Goal: Task Accomplishment & Management: Use online tool/utility

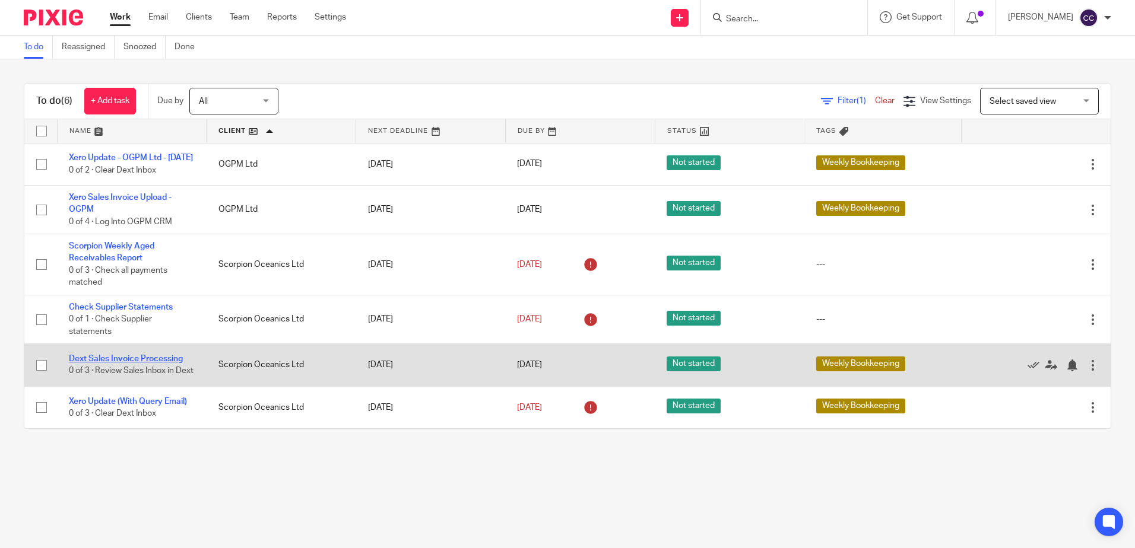
click at [105, 363] on link "Dext Sales Invoice Processing" at bounding box center [126, 359] width 114 height 8
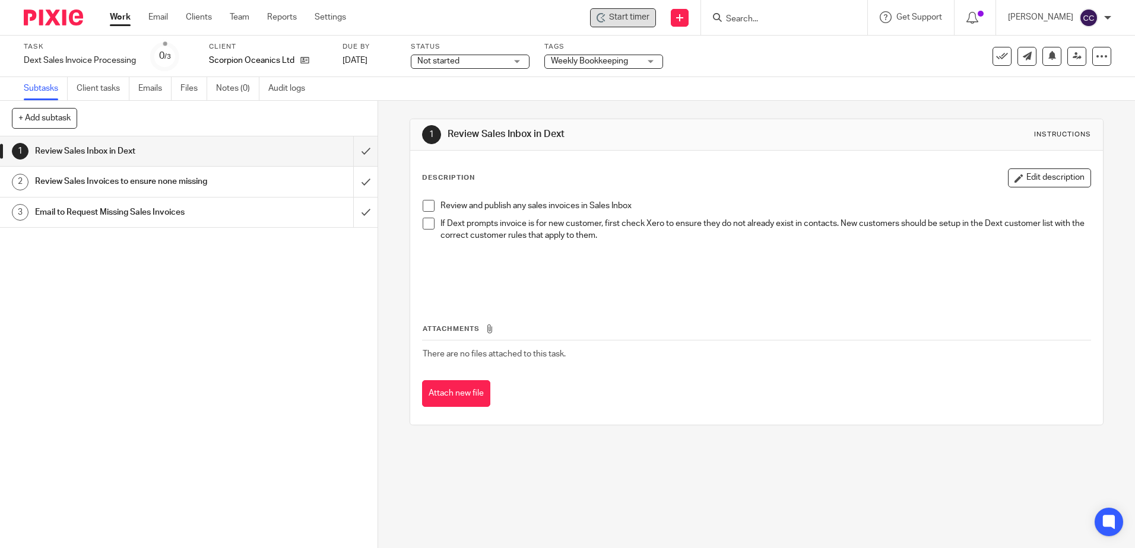
click at [637, 20] on span "Start timer" at bounding box center [629, 17] width 40 height 12
click at [636, 19] on span "Start timer" at bounding box center [629, 17] width 40 height 12
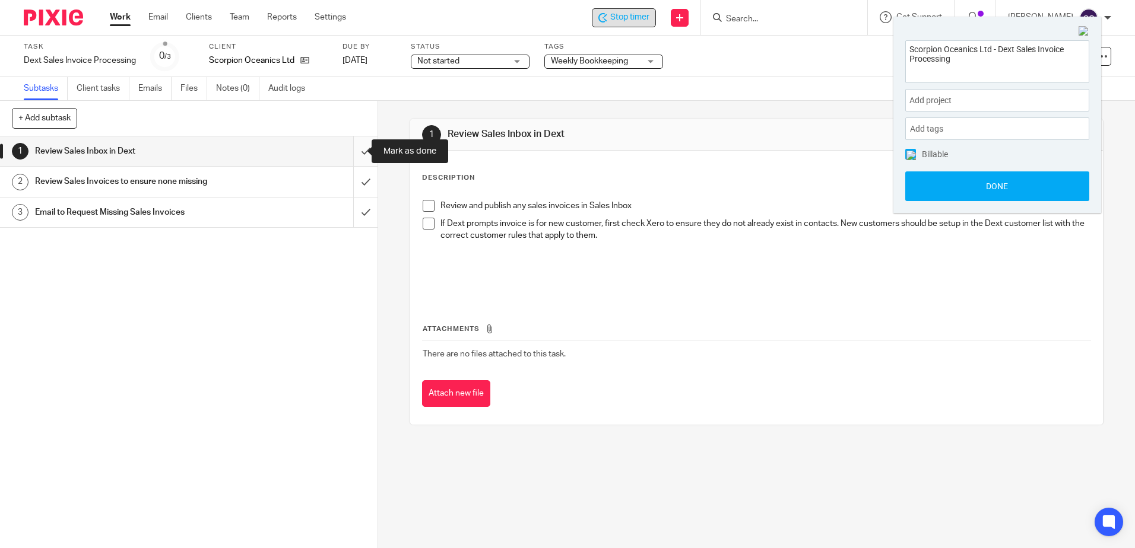
drag, startPoint x: 351, startPoint y: 151, endPoint x: 352, endPoint y: 161, distance: 10.1
click at [351, 151] on input "submit" at bounding box center [189, 152] width 378 height 30
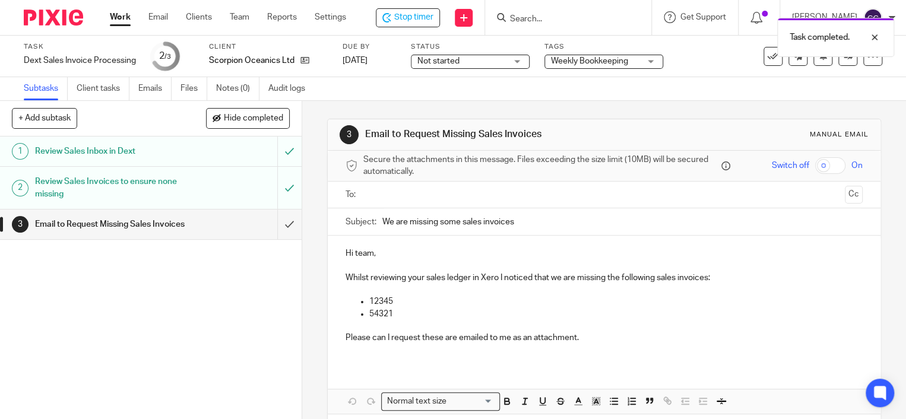
click at [401, 198] on input "text" at bounding box center [603, 195] width 472 height 14
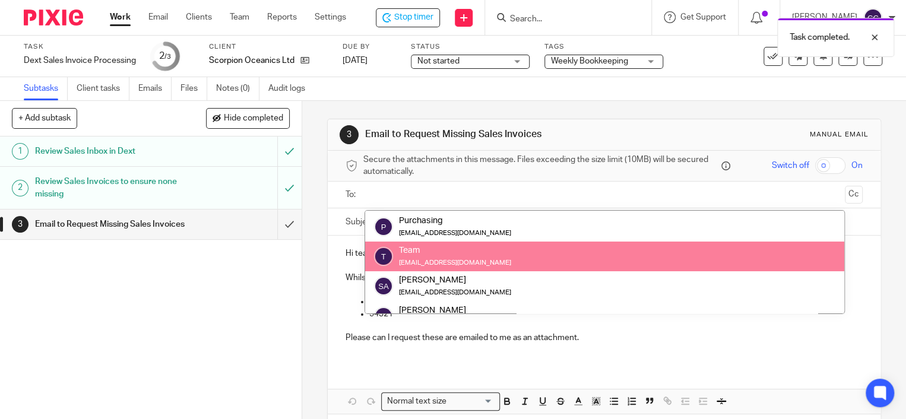
scroll to position [59, 0]
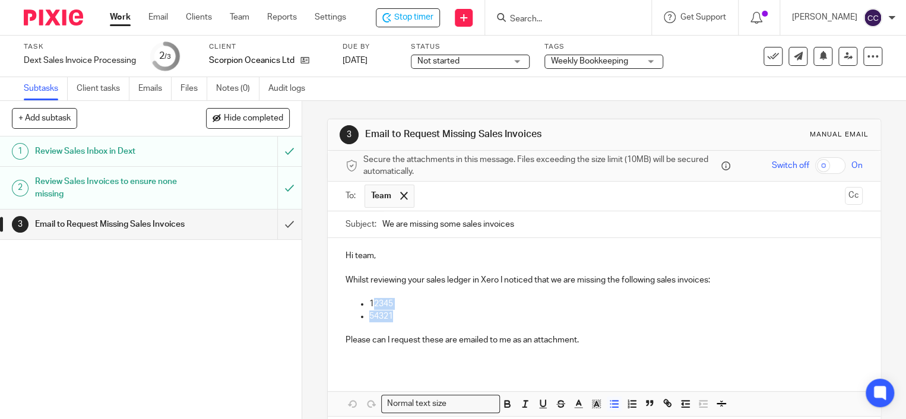
drag, startPoint x: 401, startPoint y: 314, endPoint x: 369, endPoint y: 305, distance: 33.3
click at [369, 305] on ul "12345 54321" at bounding box center [603, 310] width 517 height 24
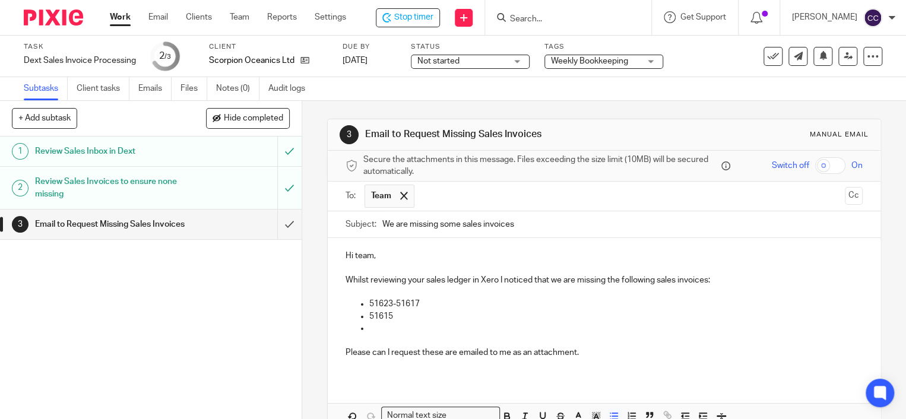
click at [373, 324] on p at bounding box center [615, 328] width 493 height 12
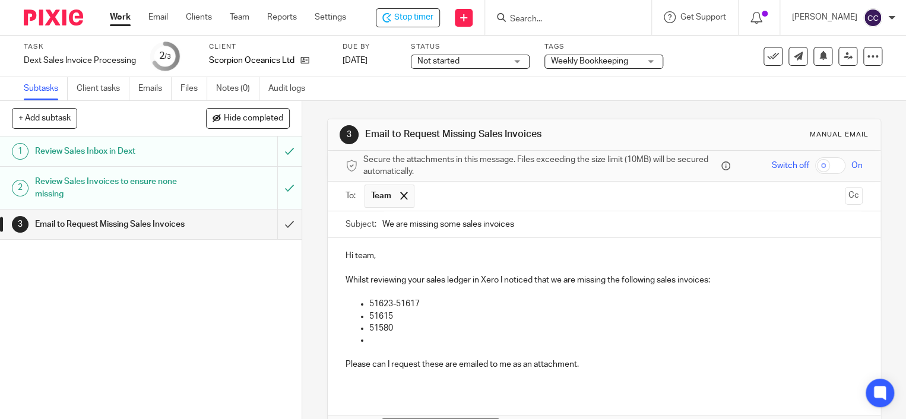
click at [378, 338] on p at bounding box center [615, 340] width 493 height 12
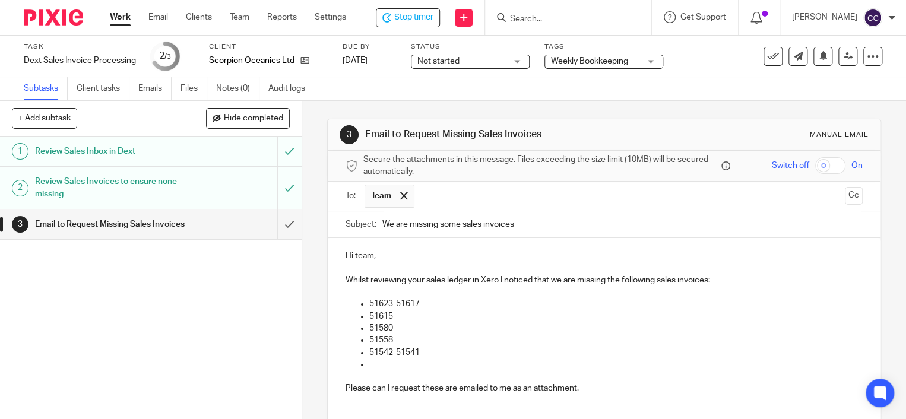
click at [373, 366] on p at bounding box center [615, 365] width 493 height 12
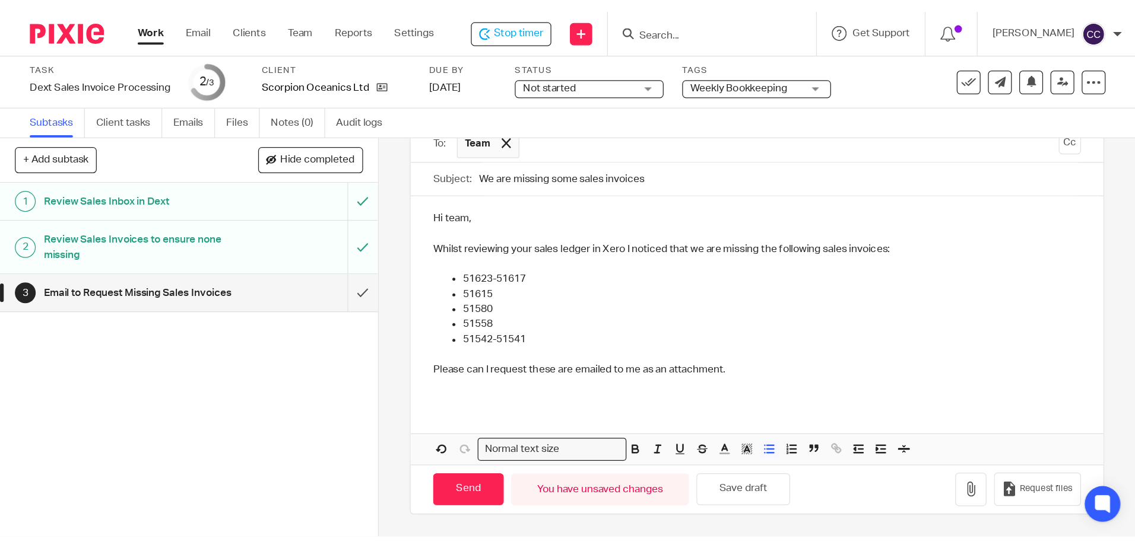
scroll to position [89, 0]
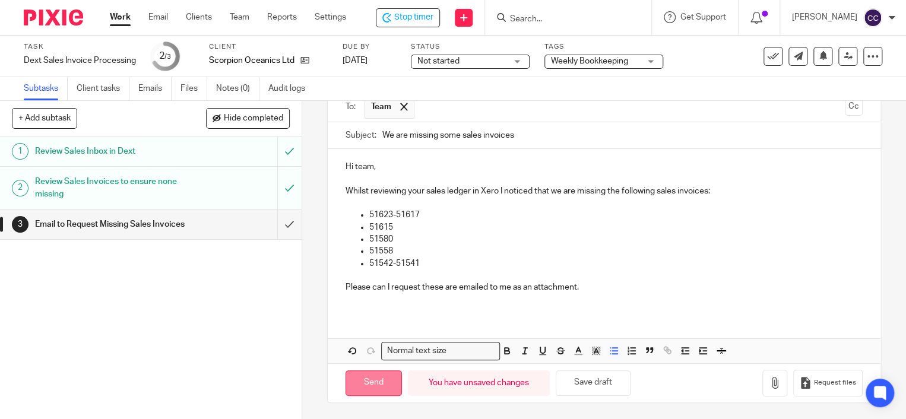
click at [366, 370] on input "Send" at bounding box center [373, 383] width 56 height 26
type input "Sent"
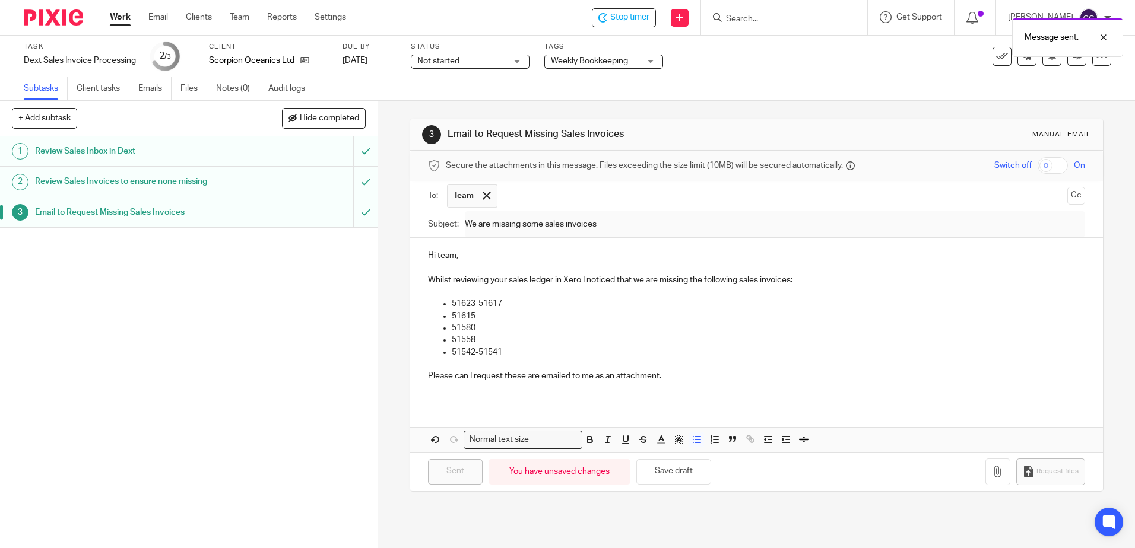
scroll to position [0, 0]
click at [119, 18] on link "Work" at bounding box center [120, 17] width 21 height 12
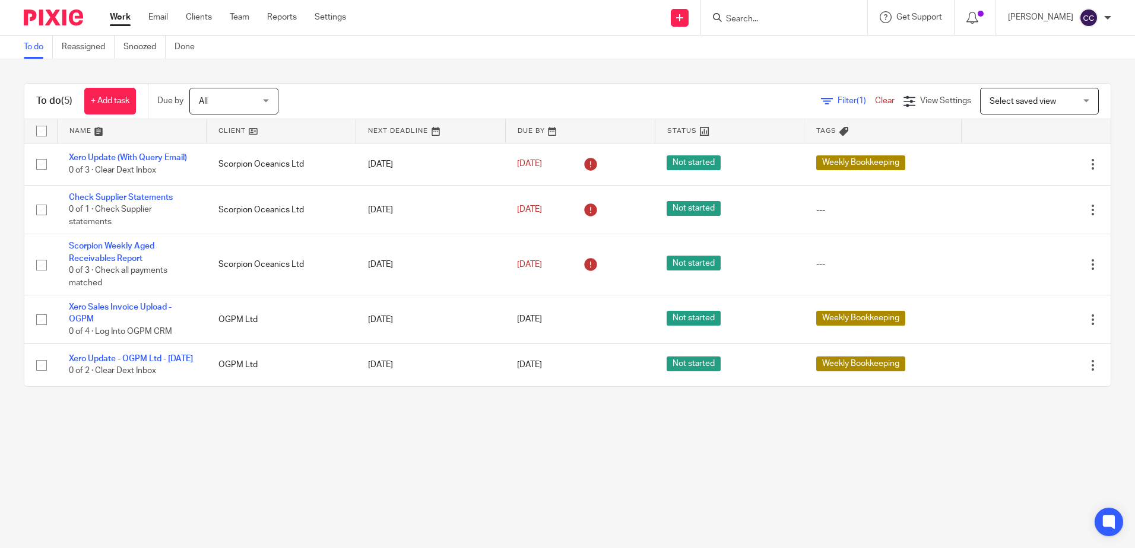
click at [227, 126] on link at bounding box center [281, 131] width 149 height 24
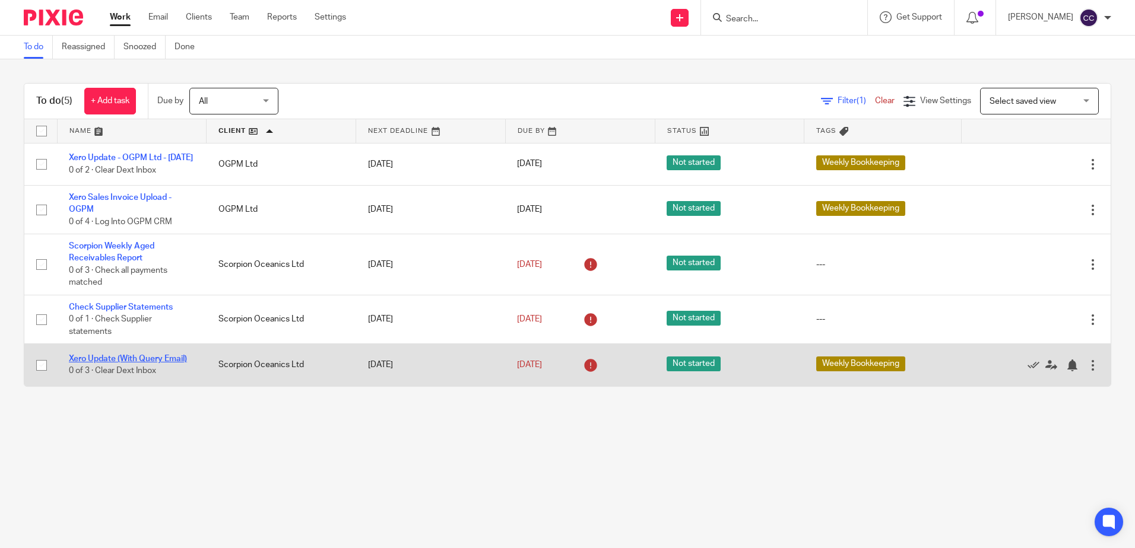
click at [103, 363] on link "Xero Update (With Query Email)" at bounding box center [128, 359] width 118 height 8
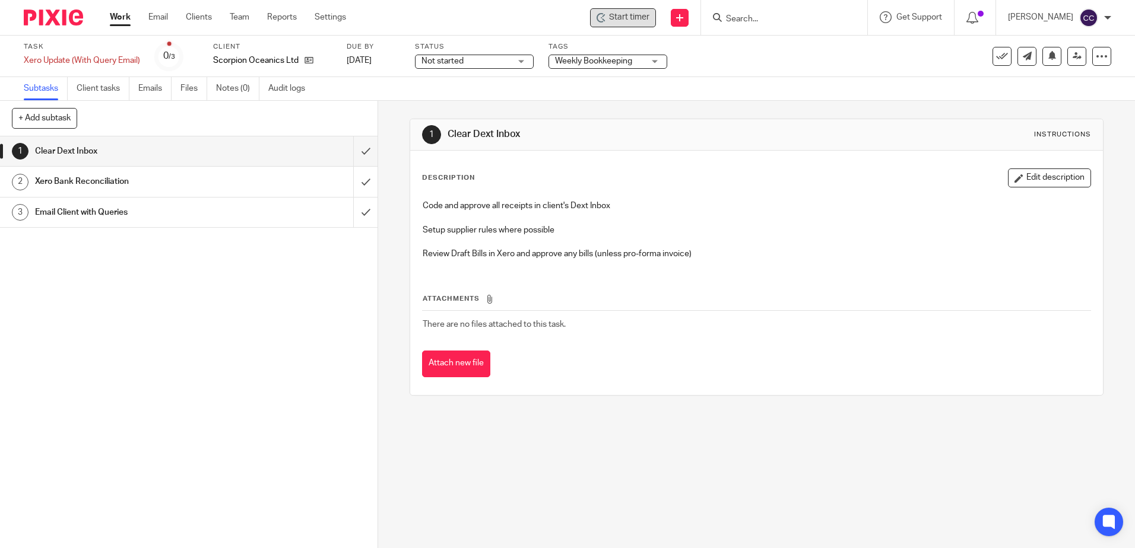
click at [646, 17] on span "Start timer" at bounding box center [629, 17] width 40 height 12
click at [633, 18] on span "Start timer" at bounding box center [629, 17] width 40 height 12
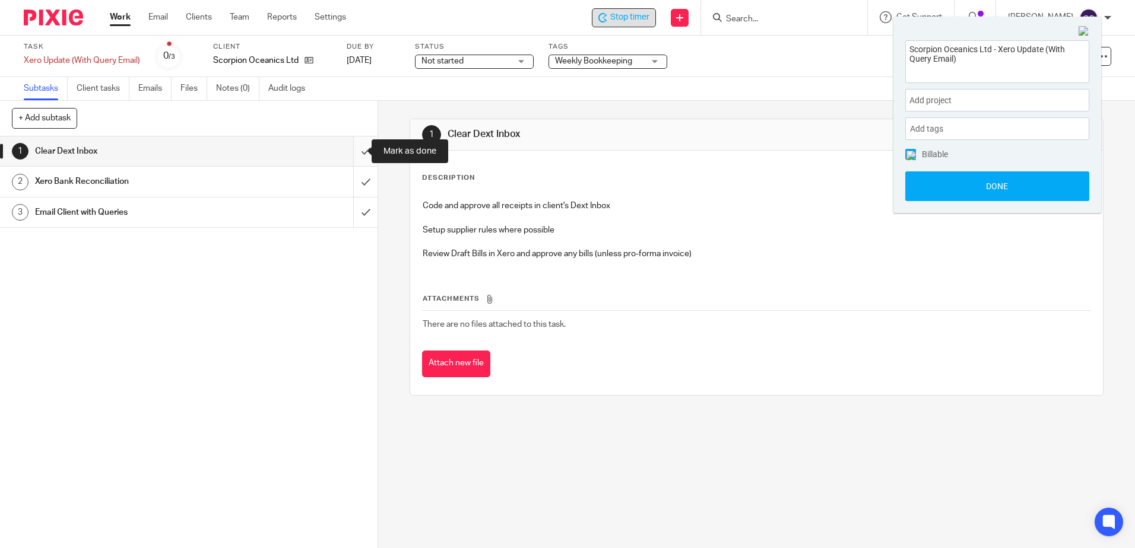
click at [353, 153] on input "submit" at bounding box center [189, 152] width 378 height 30
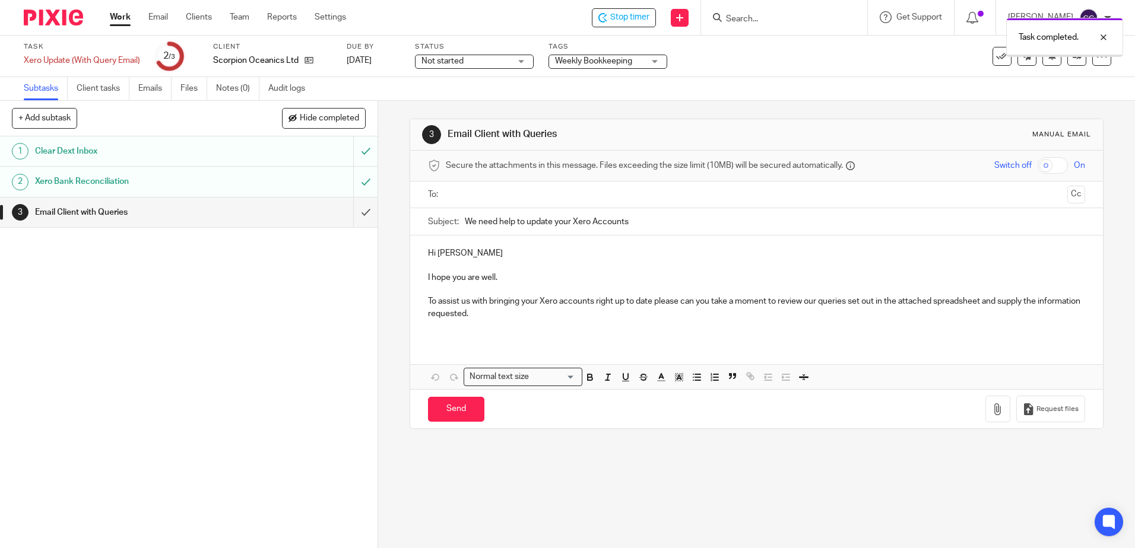
click at [452, 197] on input "text" at bounding box center [756, 195] width 612 height 14
click at [992, 408] on icon "button" at bounding box center [998, 412] width 12 height 12
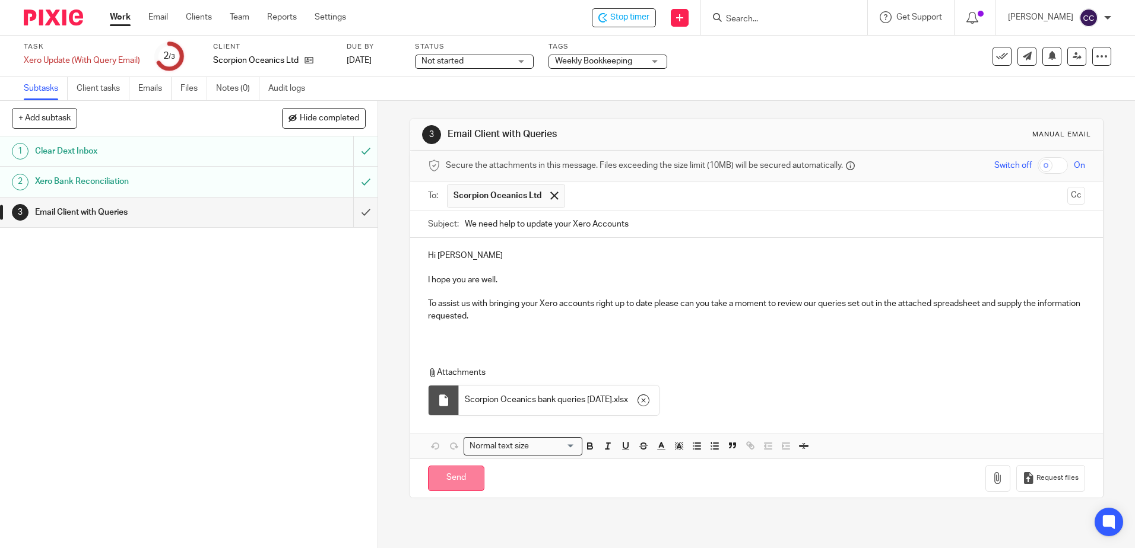
click at [446, 478] on input "Send" at bounding box center [456, 479] width 56 height 26
type input "Sent"
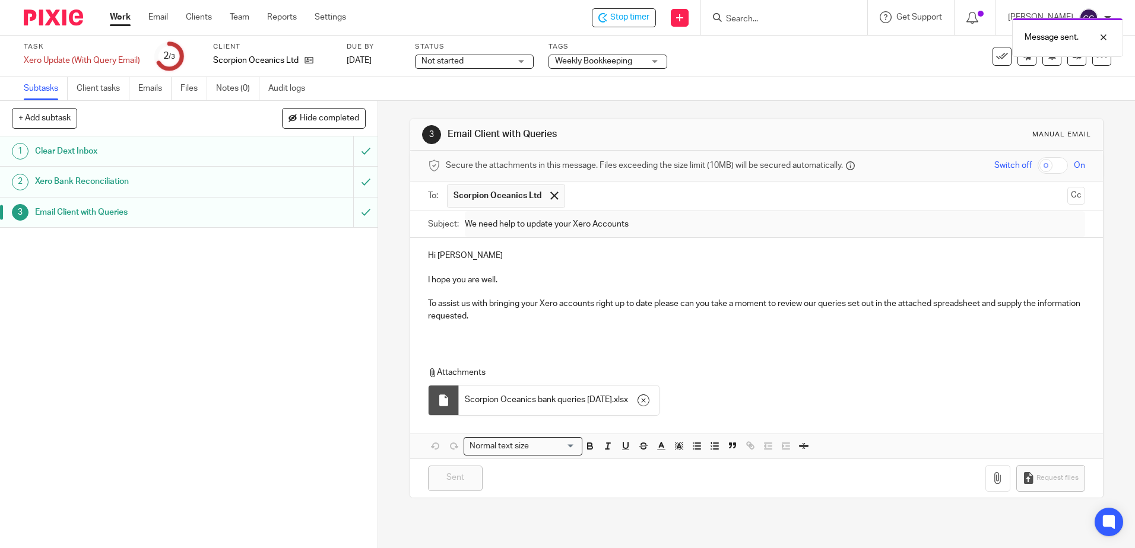
click at [119, 19] on link "Work" at bounding box center [120, 17] width 21 height 12
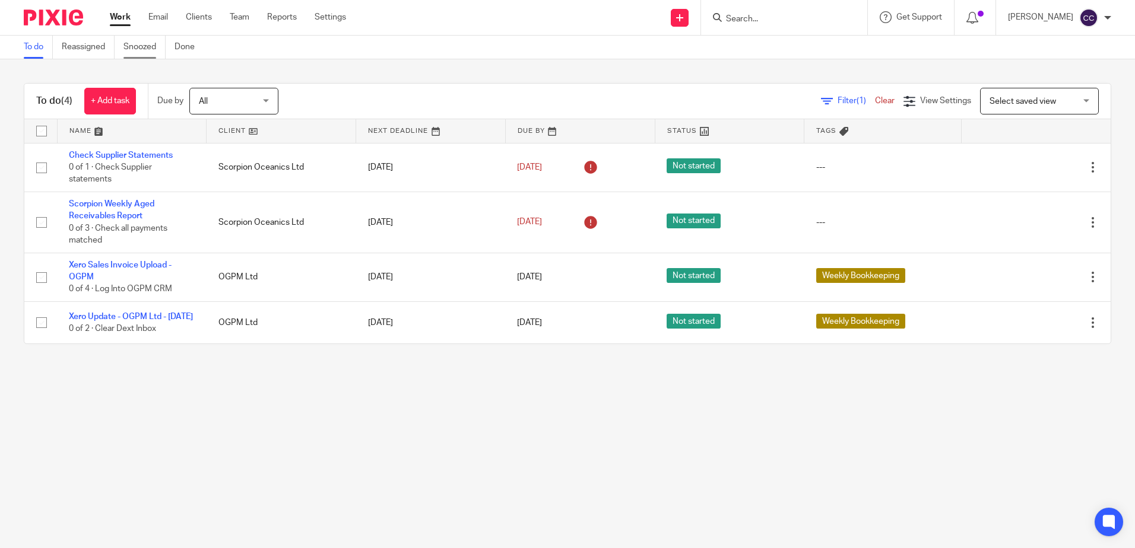
click at [138, 48] on link "Snoozed" at bounding box center [144, 47] width 42 height 23
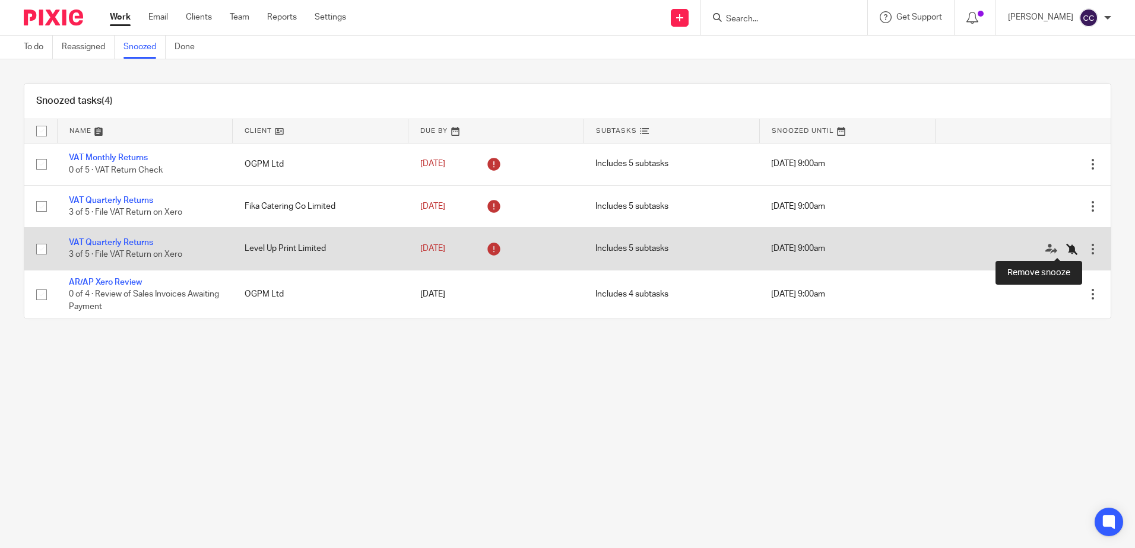
click at [1066, 249] on icon at bounding box center [1072, 249] width 12 height 12
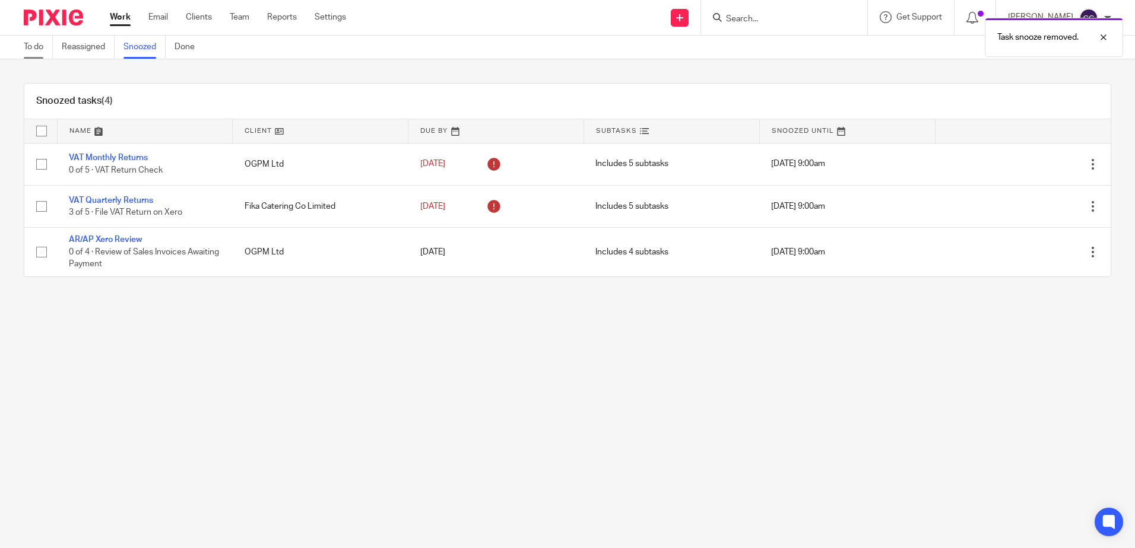
click at [39, 45] on link "To do" at bounding box center [38, 47] width 29 height 23
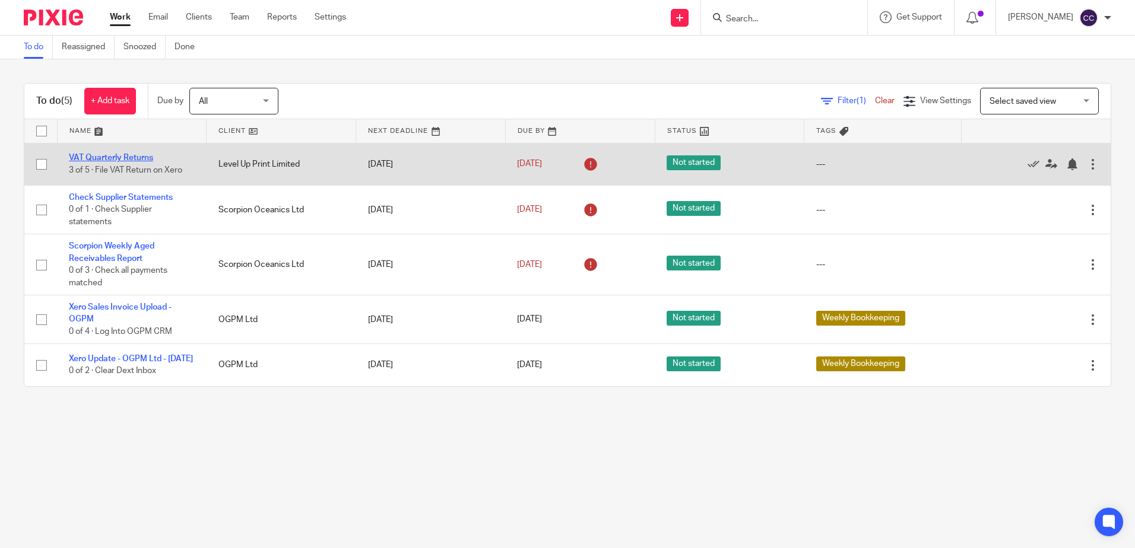
click at [138, 160] on link "VAT Quarterly Returns" at bounding box center [111, 158] width 84 height 8
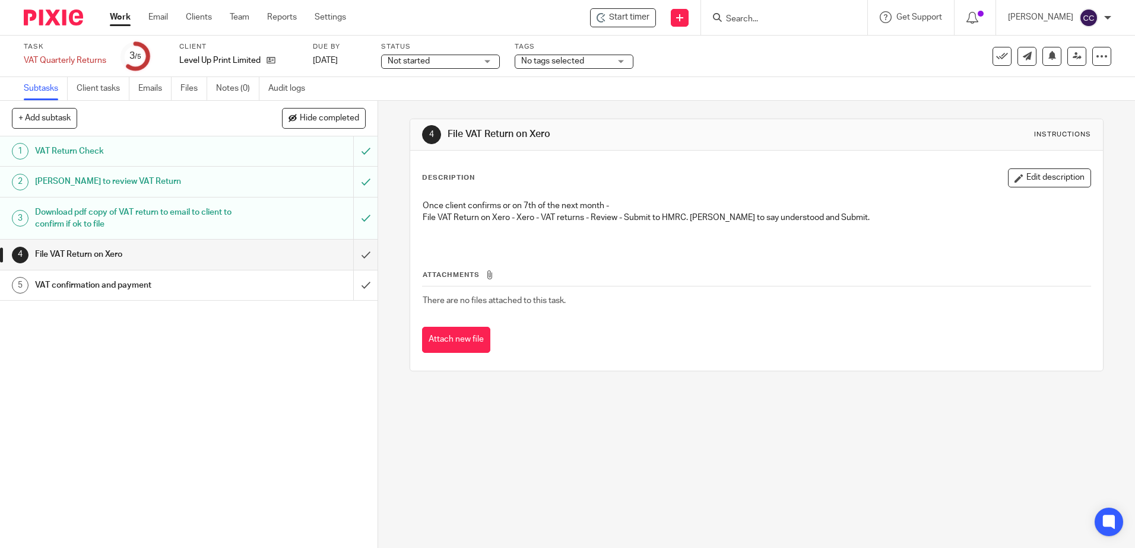
click at [120, 21] on link "Work" at bounding box center [120, 17] width 21 height 12
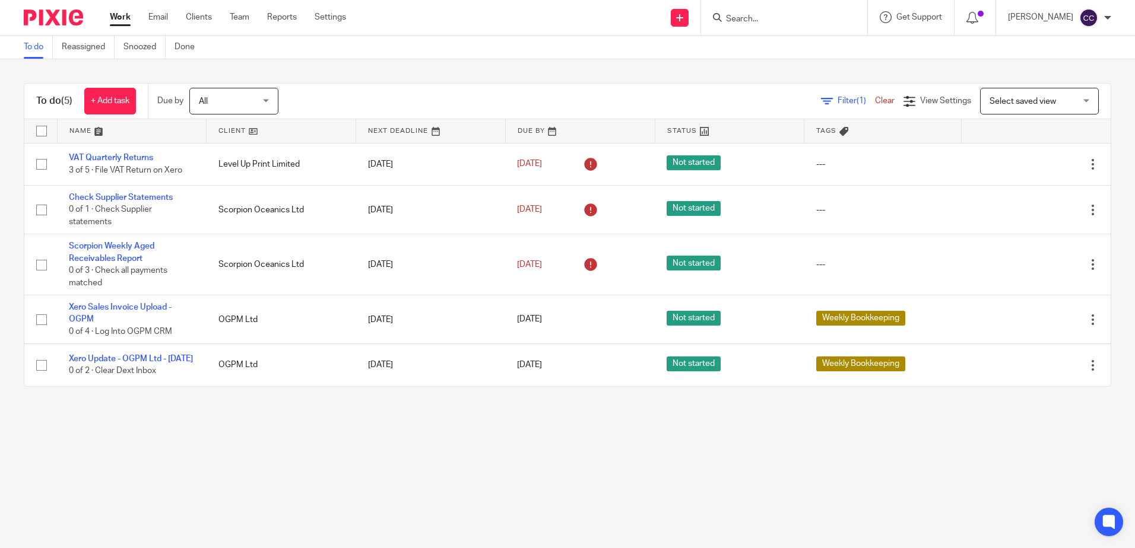
click at [233, 134] on link at bounding box center [281, 131] width 149 height 24
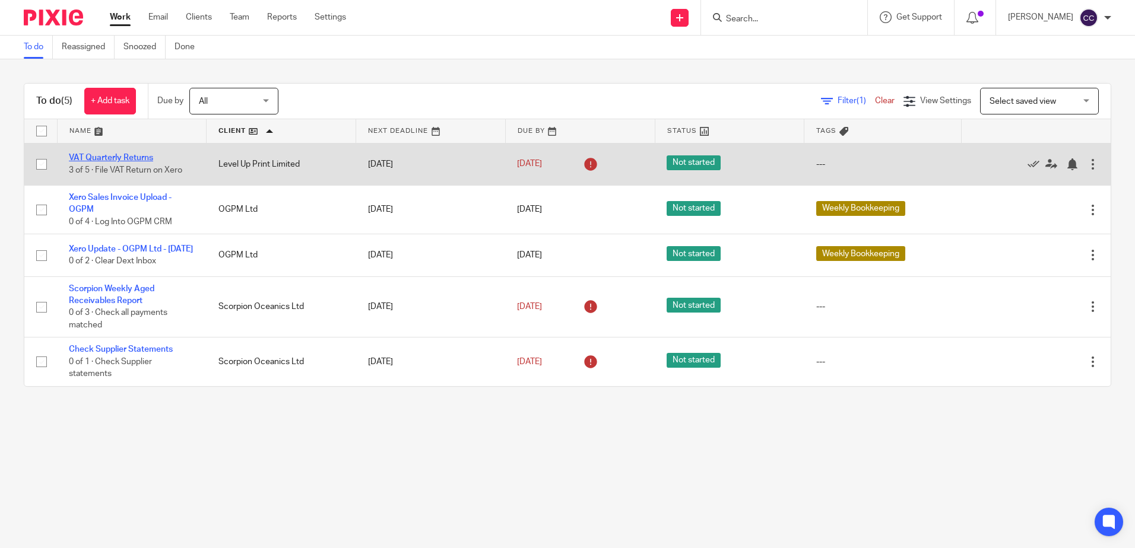
click at [115, 158] on link "VAT Quarterly Returns" at bounding box center [111, 158] width 84 height 8
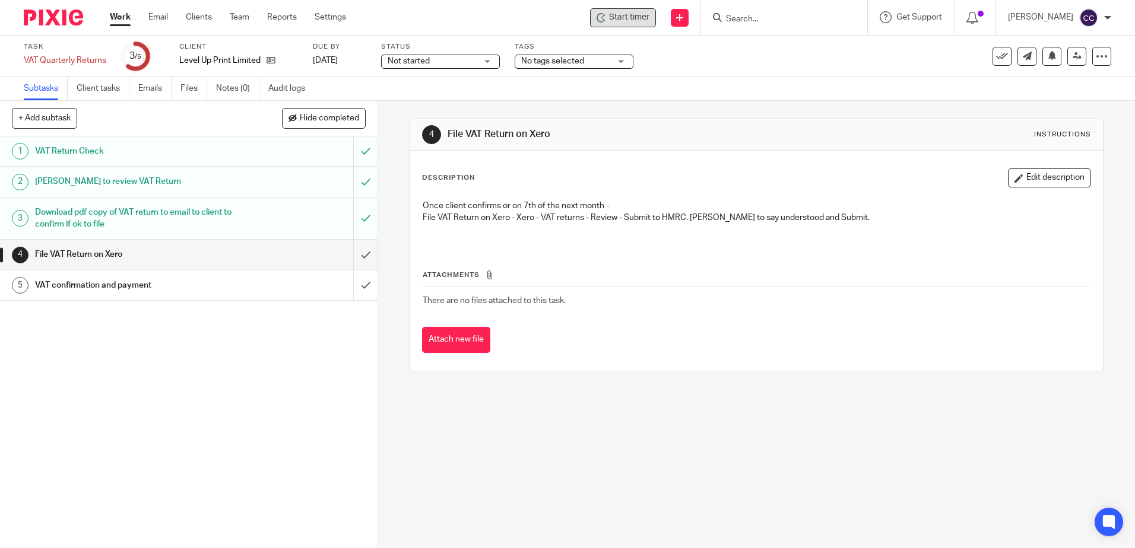
click at [649, 19] on span "Start timer" at bounding box center [629, 17] width 40 height 12
click at [649, 16] on span "Start timer" at bounding box center [629, 17] width 40 height 12
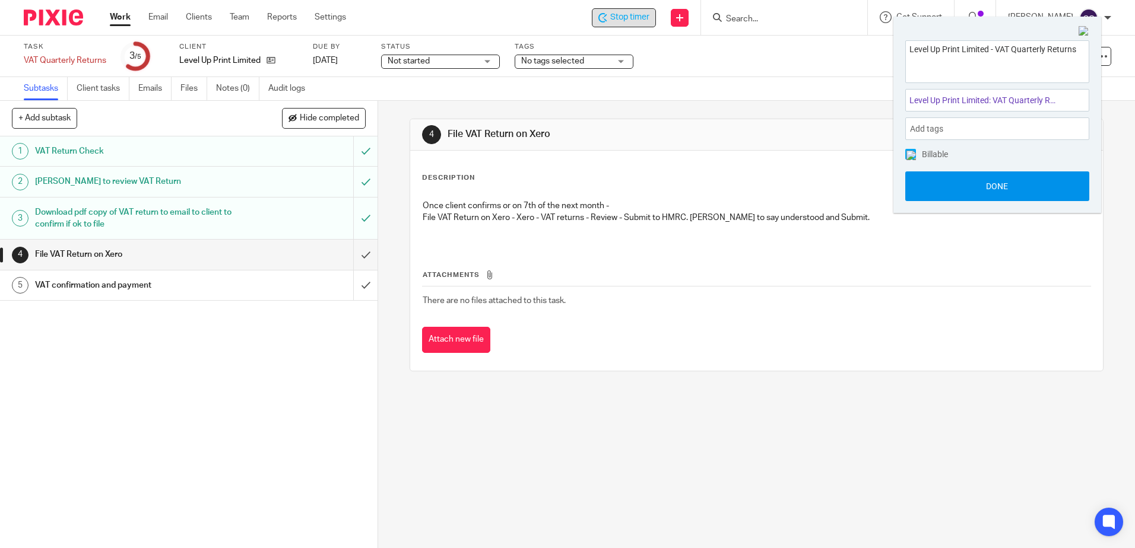
click at [938, 183] on button "Done" at bounding box center [997, 187] width 184 height 30
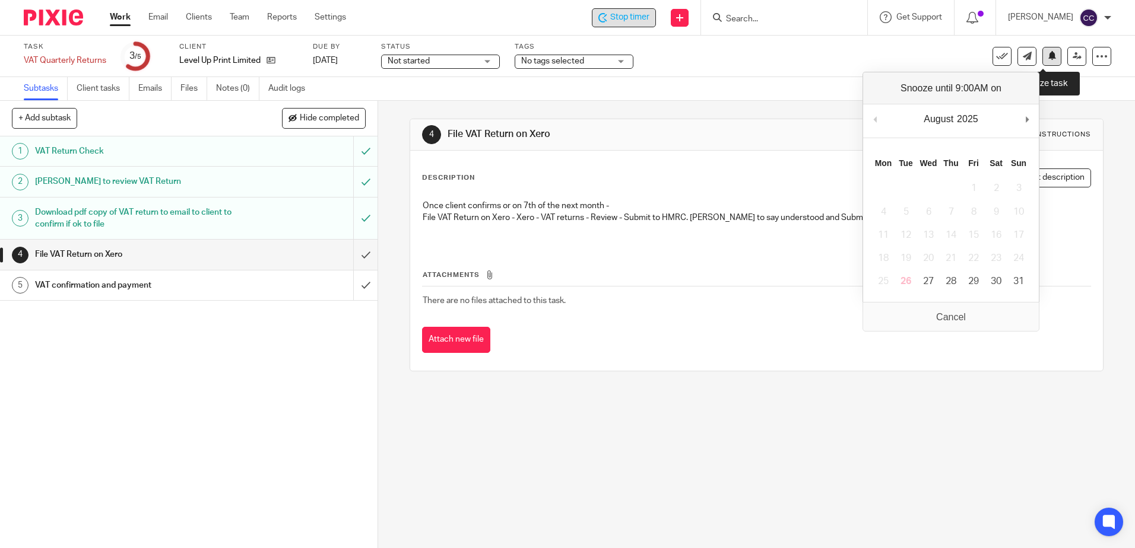
click at [1048, 59] on icon at bounding box center [1052, 55] width 9 height 9
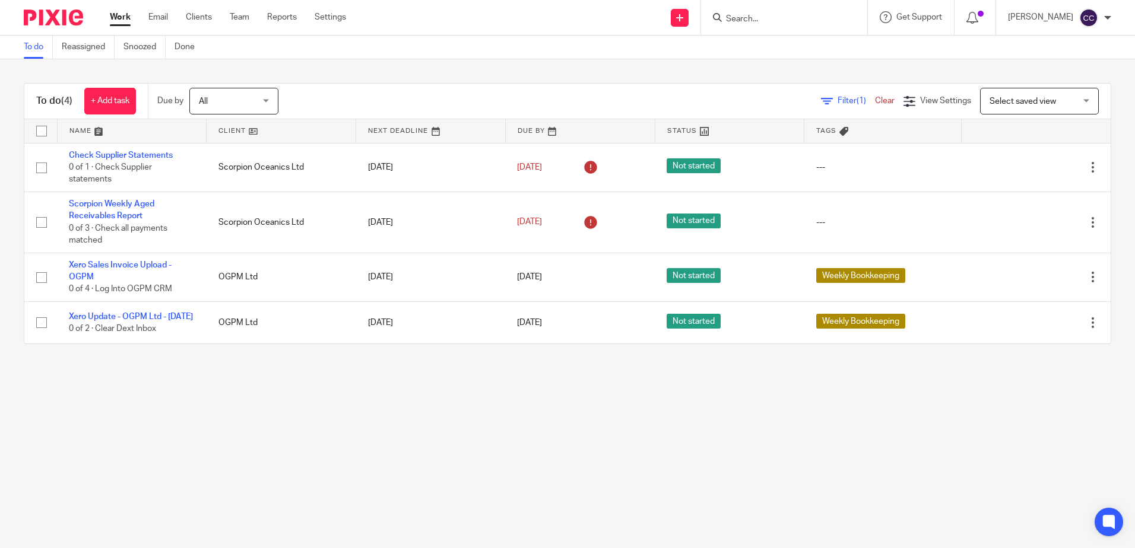
click at [220, 131] on link at bounding box center [281, 131] width 149 height 24
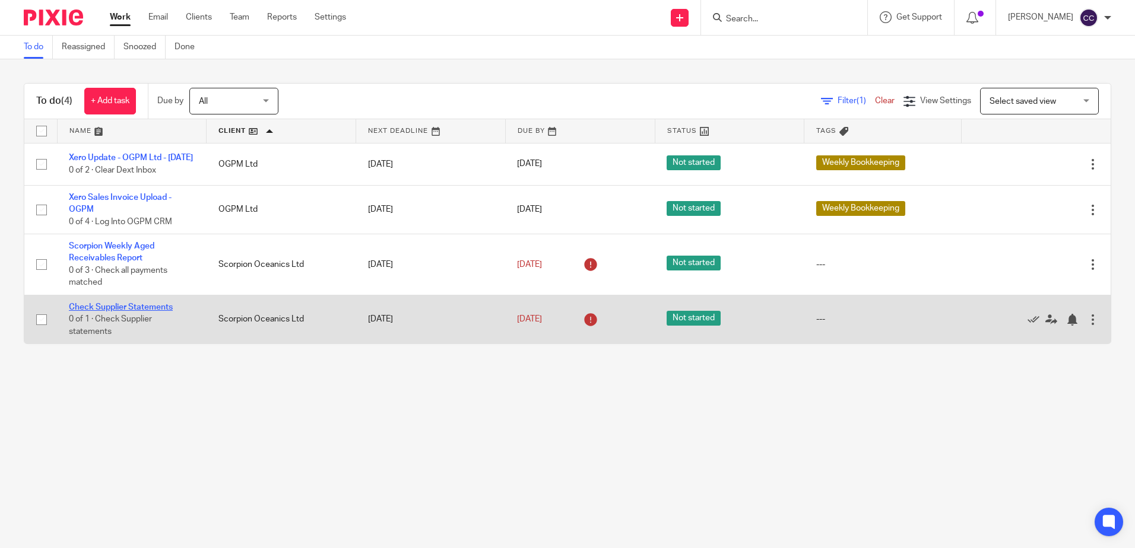
click at [134, 312] on link "Check Supplier Statements" at bounding box center [121, 307] width 104 height 8
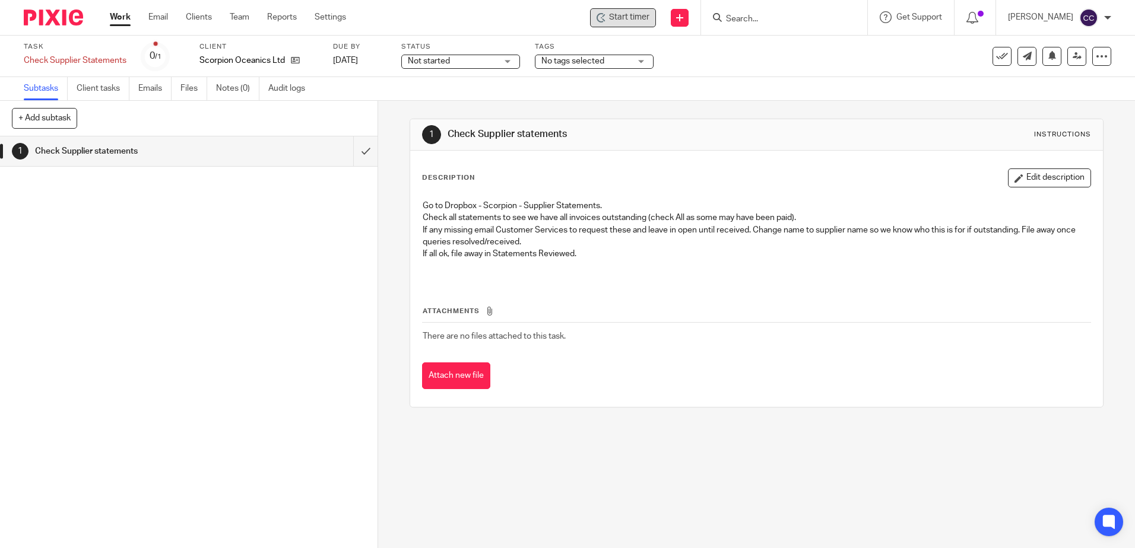
click at [617, 23] on div "Start timer" at bounding box center [623, 17] width 66 height 19
click at [634, 18] on span "Start timer" at bounding box center [629, 17] width 40 height 12
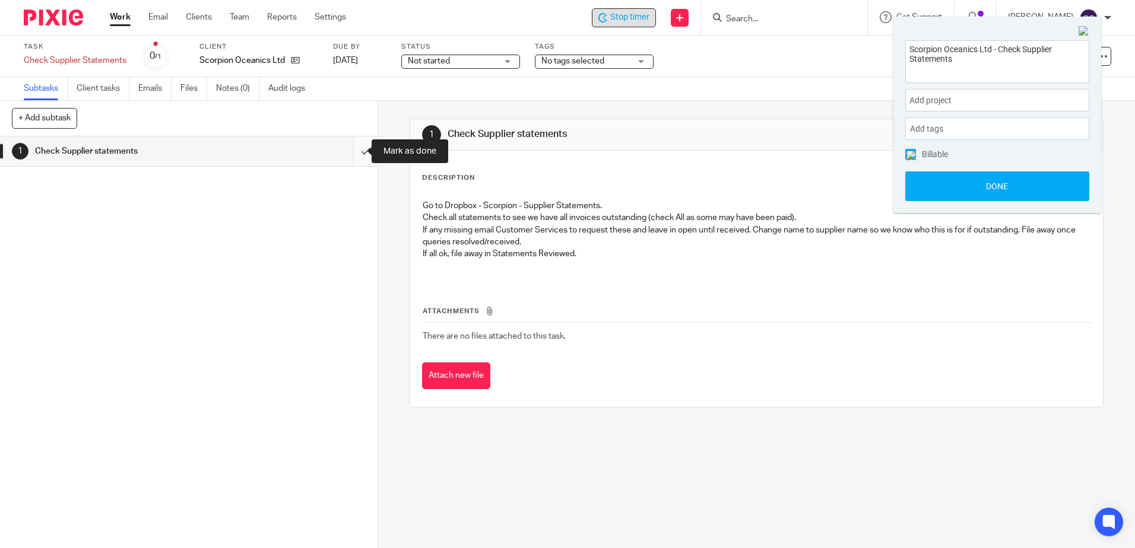
click at [351, 154] on input "submit" at bounding box center [189, 152] width 378 height 30
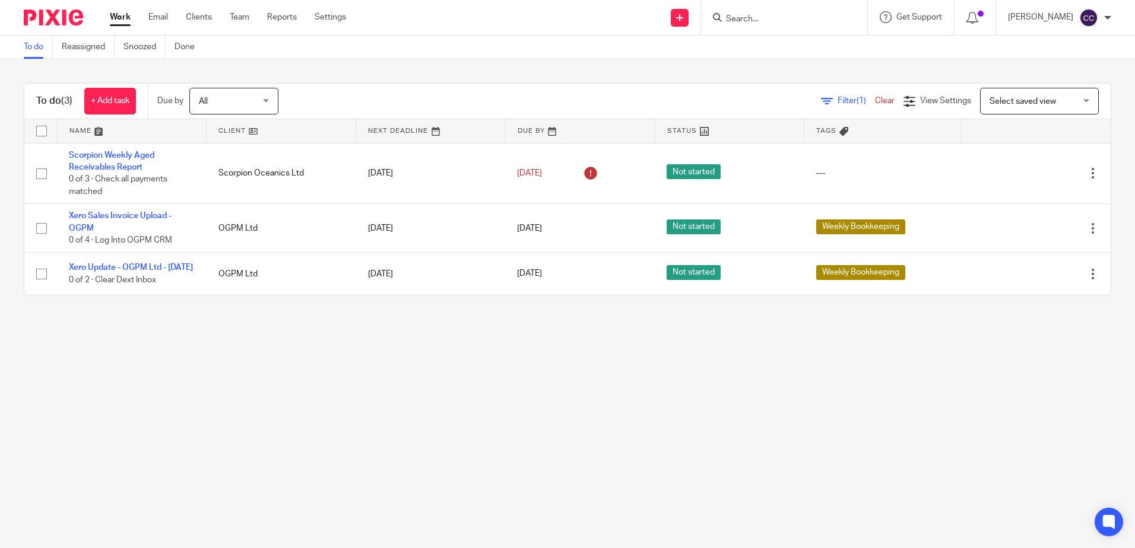
click at [236, 123] on link at bounding box center [281, 131] width 149 height 24
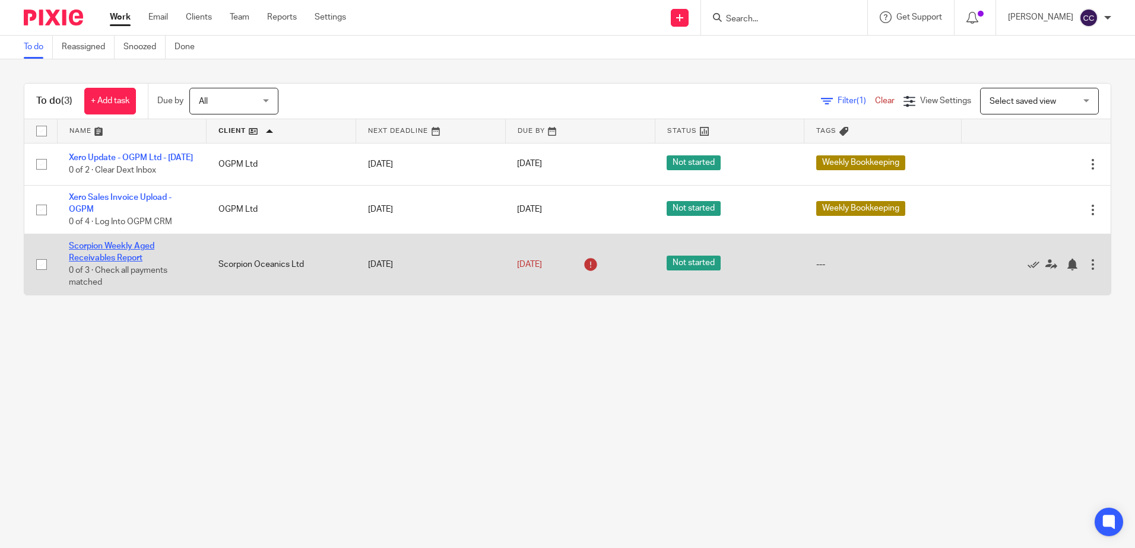
click at [125, 256] on link "Scorpion Weekly Aged Receivables Report" at bounding box center [111, 252] width 85 height 20
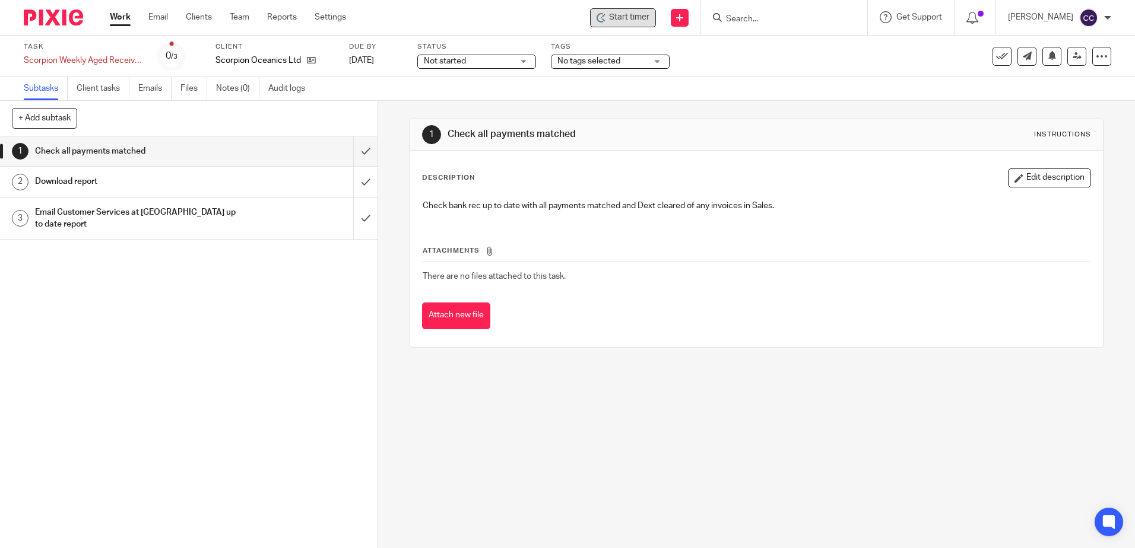
click at [638, 17] on span "Start timer" at bounding box center [629, 17] width 40 height 12
click at [635, 19] on span "Start timer" at bounding box center [629, 17] width 40 height 12
click at [351, 149] on input "submit" at bounding box center [189, 152] width 378 height 30
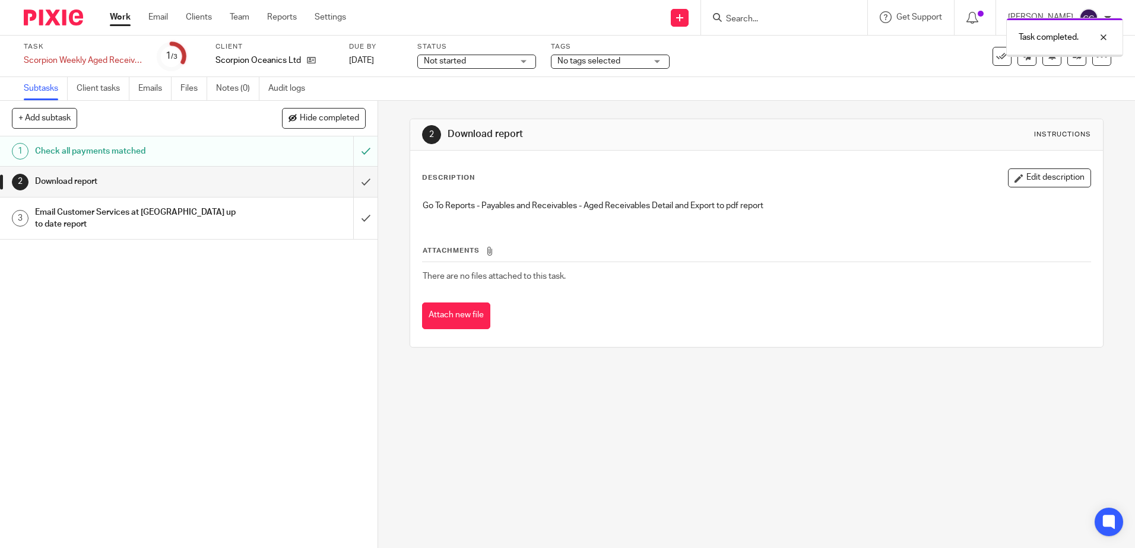
click at [354, 181] on input "submit" at bounding box center [189, 182] width 378 height 30
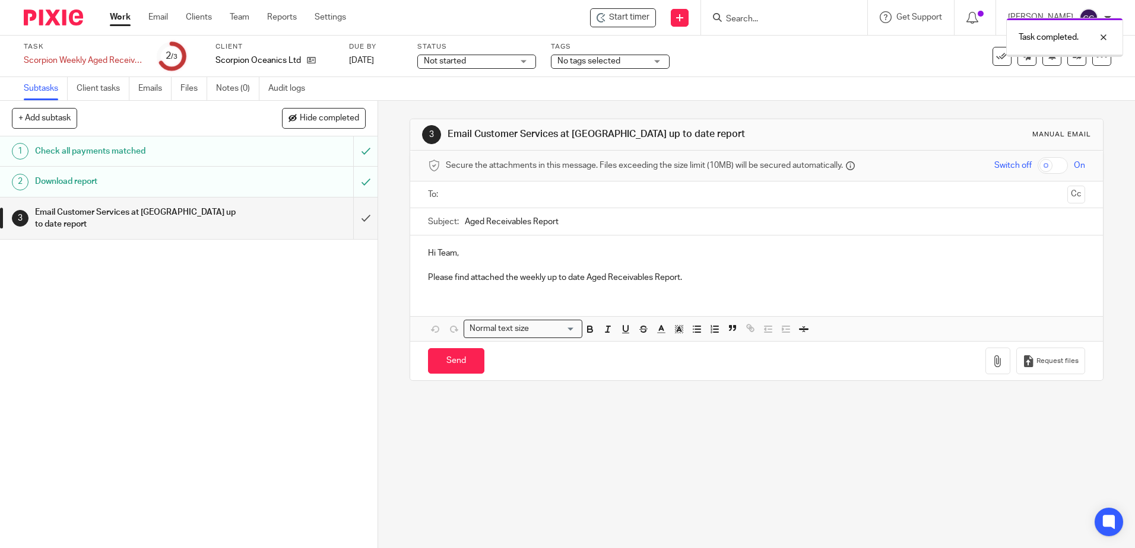
click at [468, 191] on input "text" at bounding box center [756, 195] width 612 height 14
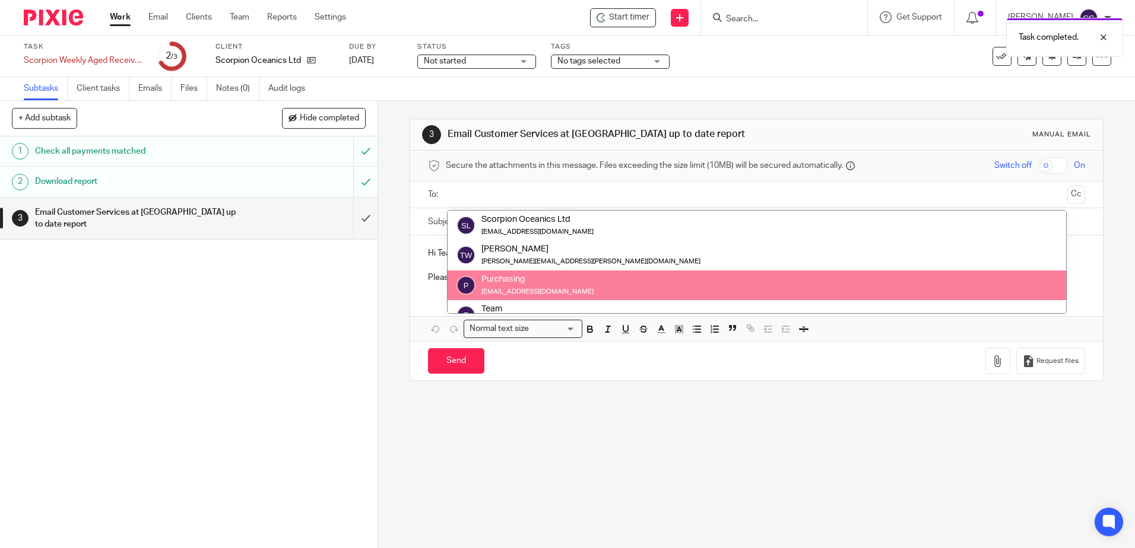
scroll to position [59, 0]
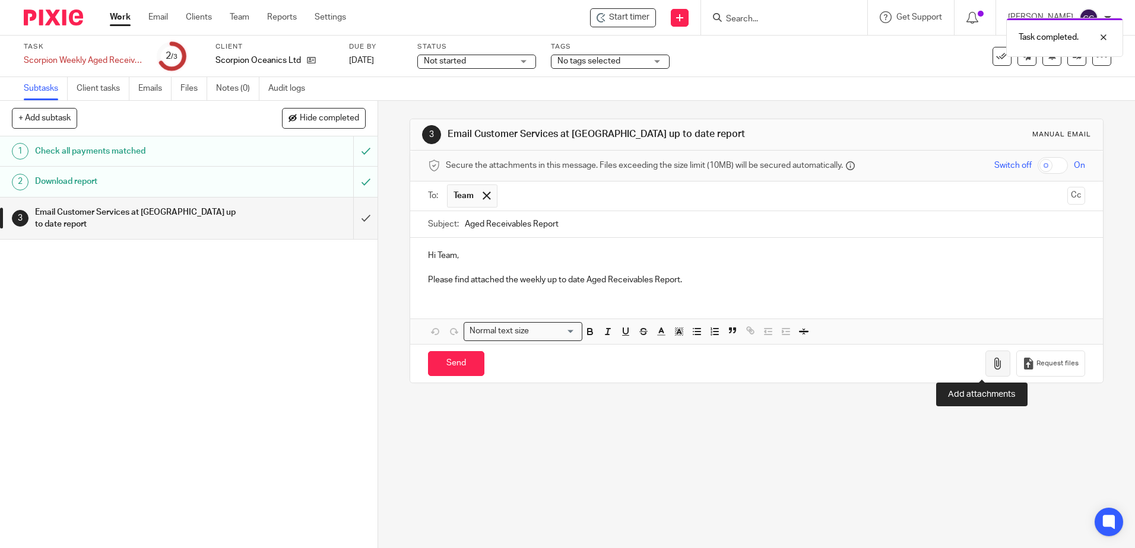
click at [992, 369] on icon "button" at bounding box center [998, 364] width 12 height 12
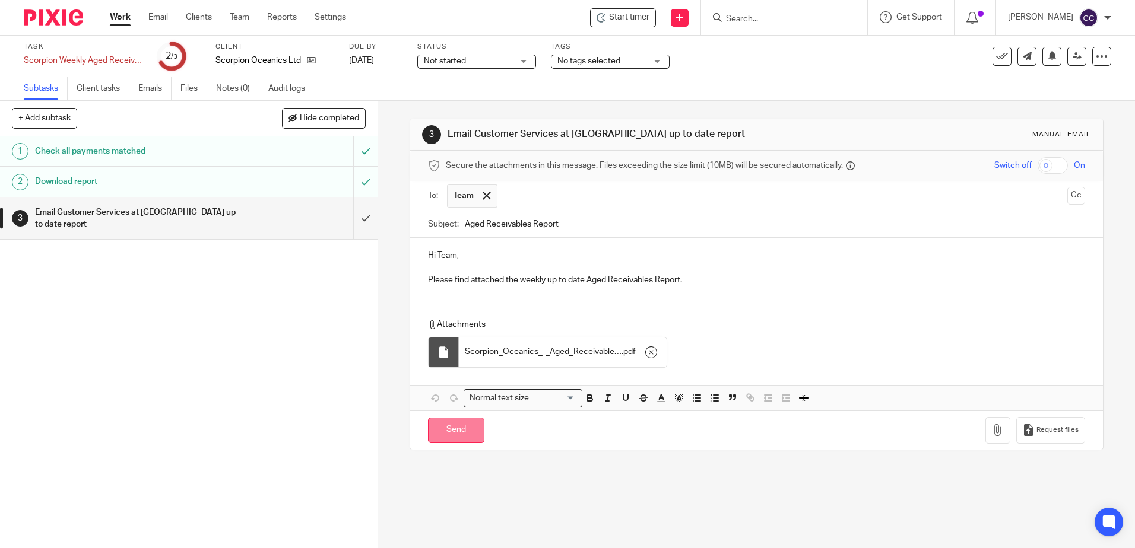
click at [443, 434] on input "Send" at bounding box center [456, 431] width 56 height 26
type input "Sent"
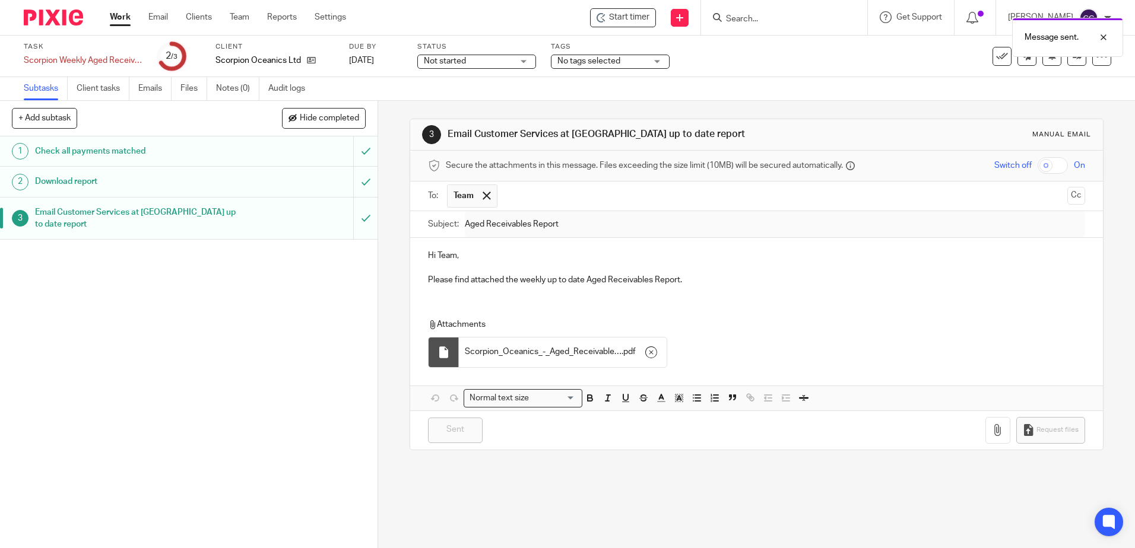
click at [118, 17] on link "Work" at bounding box center [120, 17] width 21 height 12
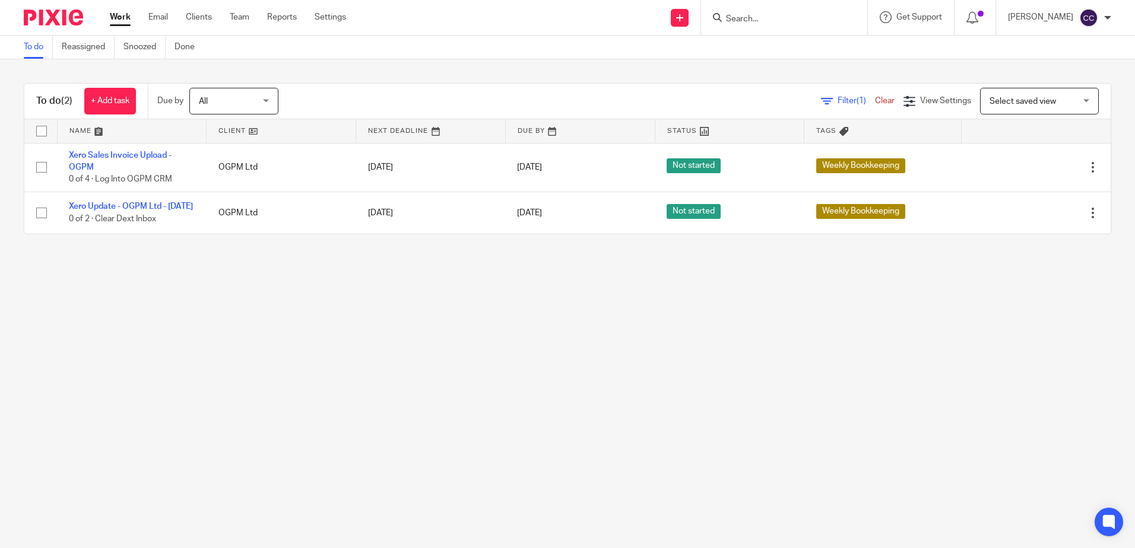
click at [229, 131] on link at bounding box center [281, 131] width 149 height 24
